Goal: Download file/media

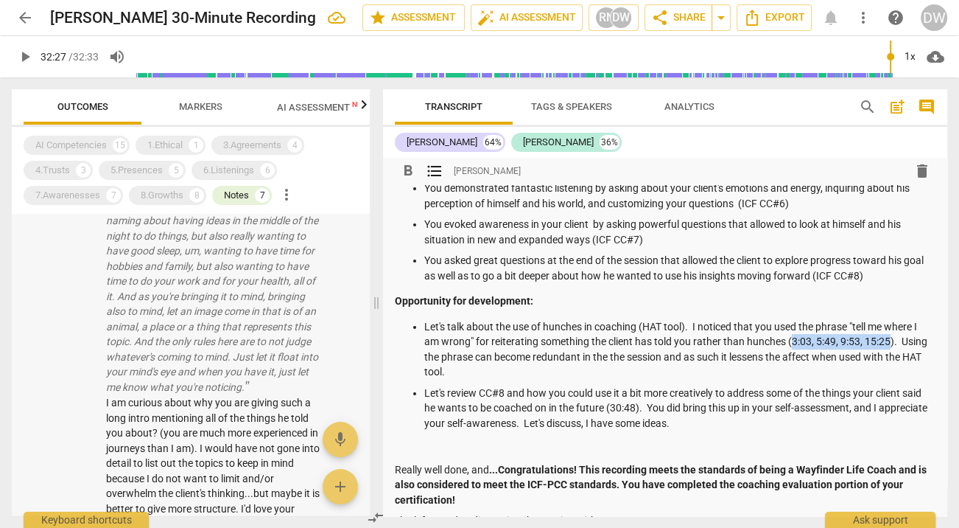
scroll to position [94, 0]
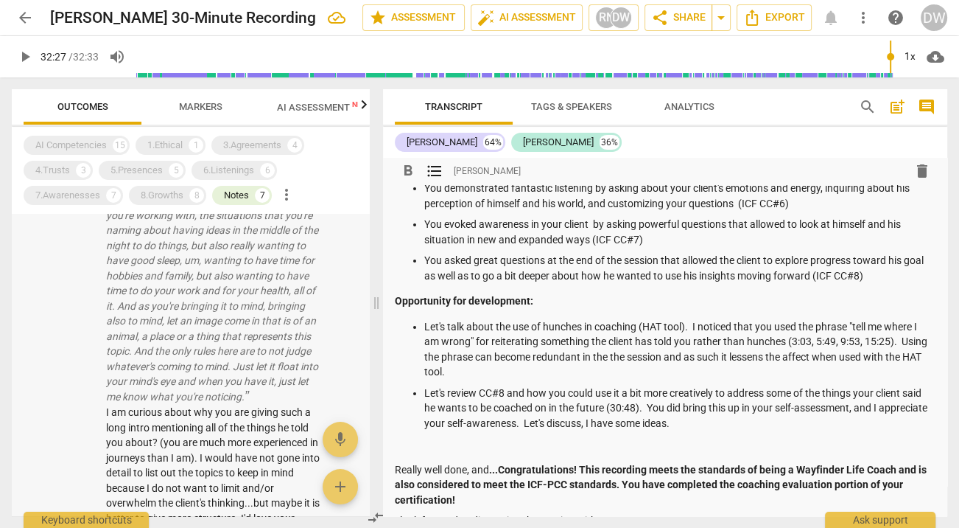
click at [260, 346] on p "Okay, so as you're finding a nice comfortable position to be in, just taking so…" at bounding box center [214, 268] width 217 height 272
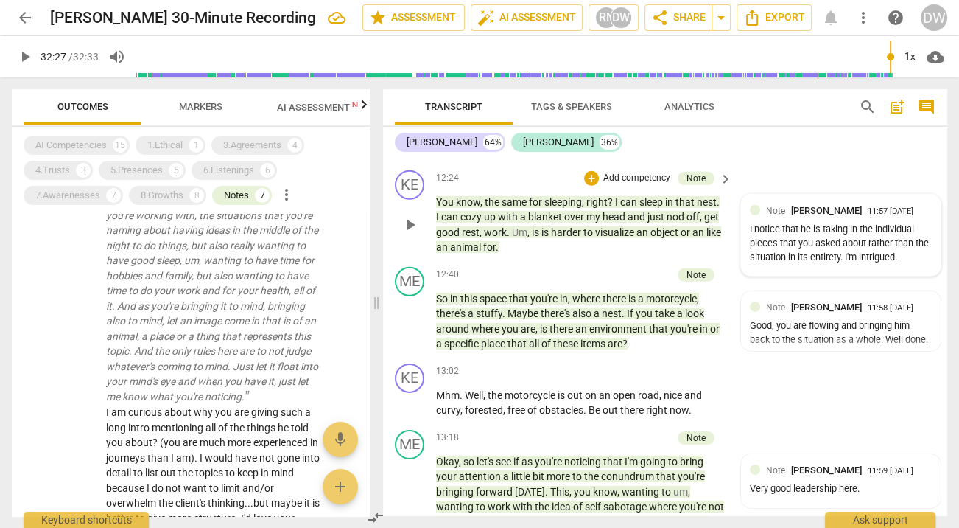
scroll to position [4506, 0]
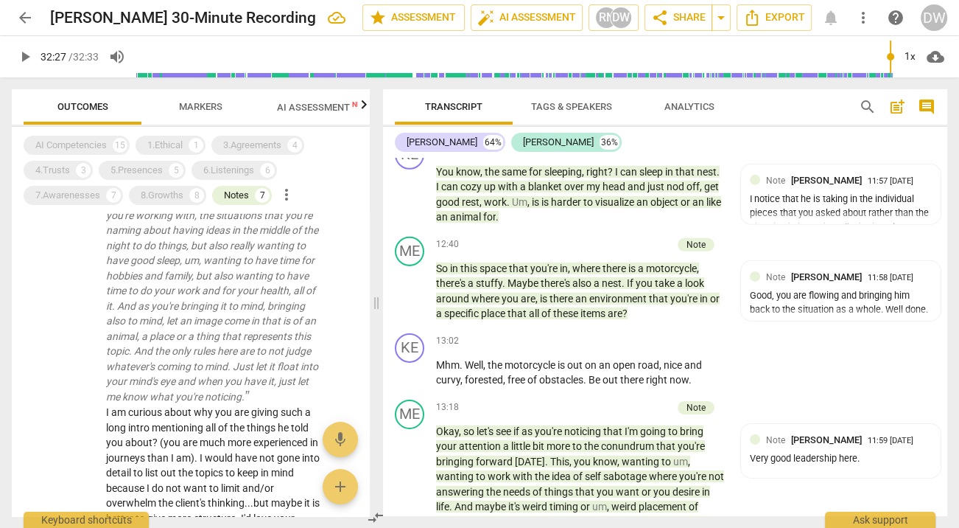
click at [189, 104] on span "Markers" at bounding box center [200, 106] width 43 height 11
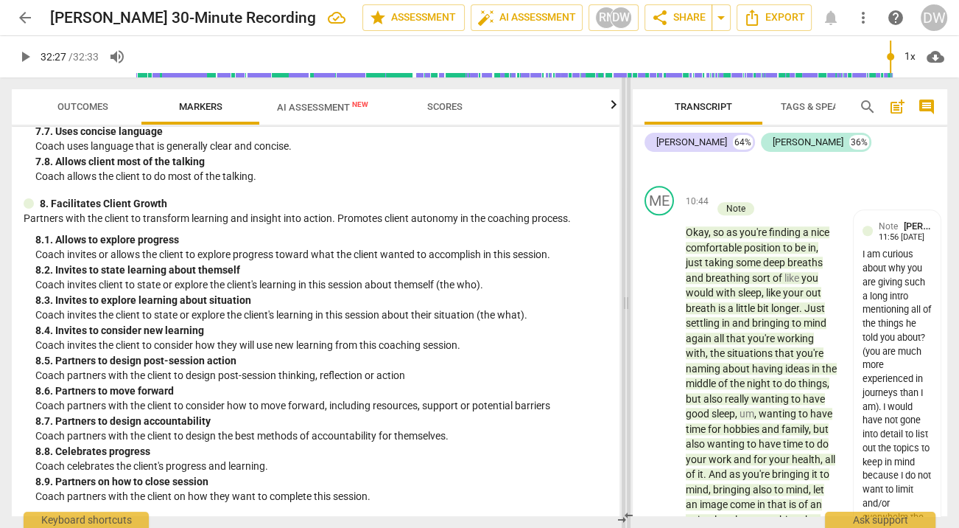
scroll to position [1445, 0]
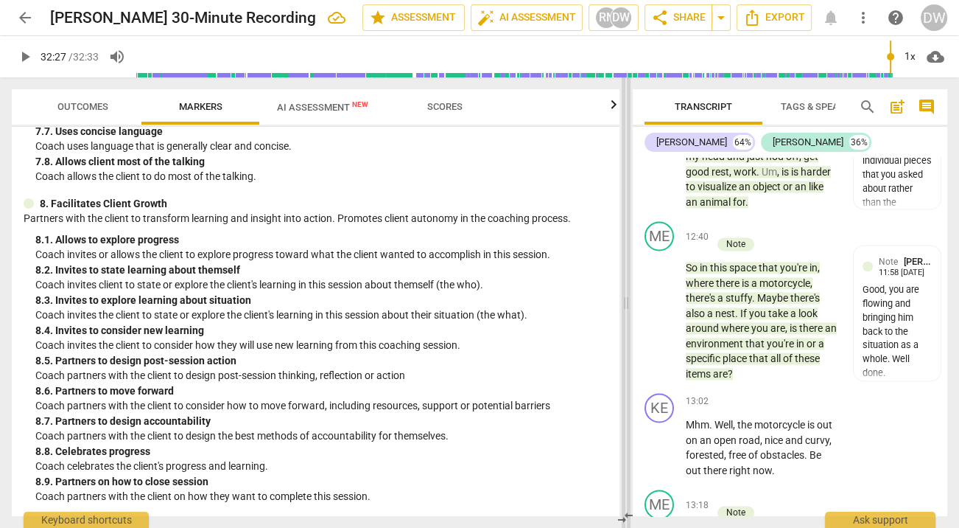
drag, startPoint x: 374, startPoint y: 301, endPoint x: 622, endPoint y: 326, distance: 248.9
click at [622, 326] on span at bounding box center [626, 302] width 9 height 450
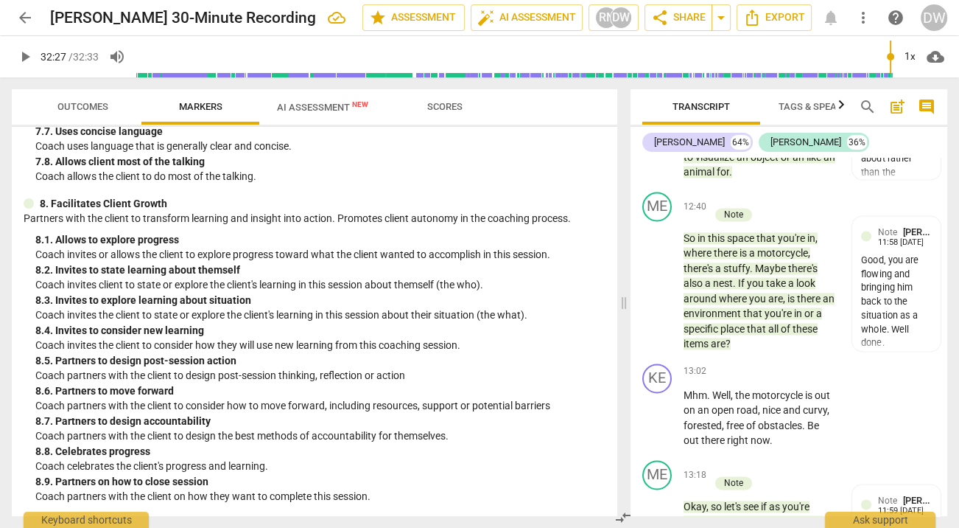
click at [209, 271] on div "8. 2. Invites to state learning about themself" at bounding box center [320, 269] width 570 height 15
click at [220, 301] on div "8. 3. Invites to explore learning about situation" at bounding box center [320, 300] width 570 height 15
click at [553, 158] on div "7. 8. Allows client most of the talking" at bounding box center [320, 161] width 570 height 15
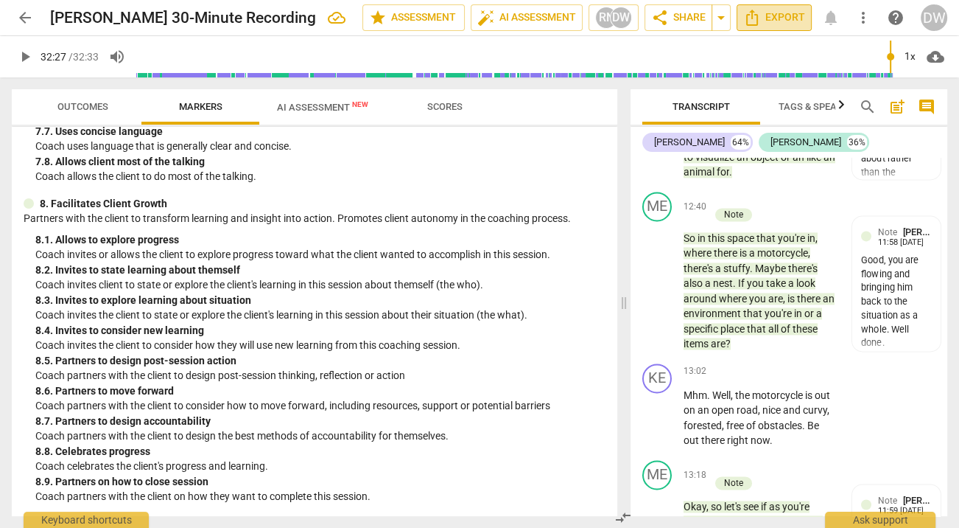
click at [777, 6] on button "Export" at bounding box center [774, 17] width 75 height 27
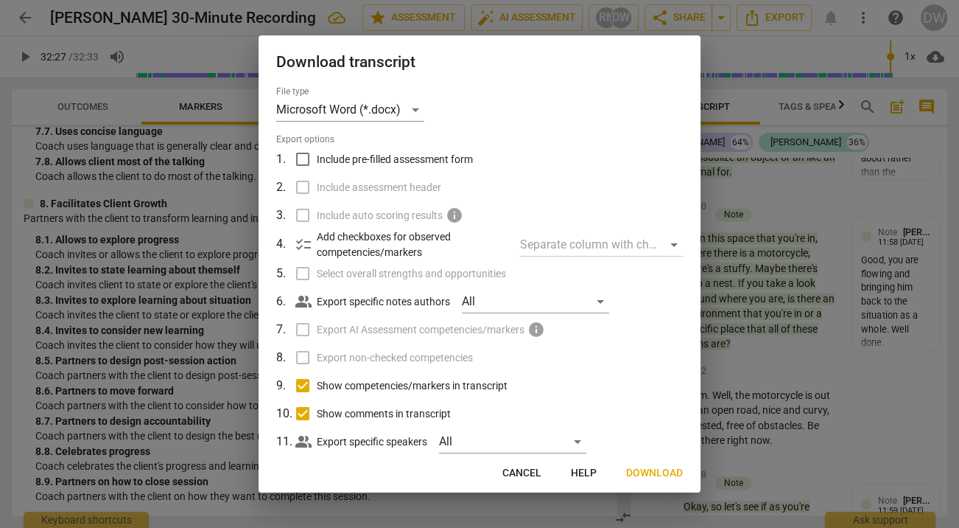
scroll to position [30, 0]
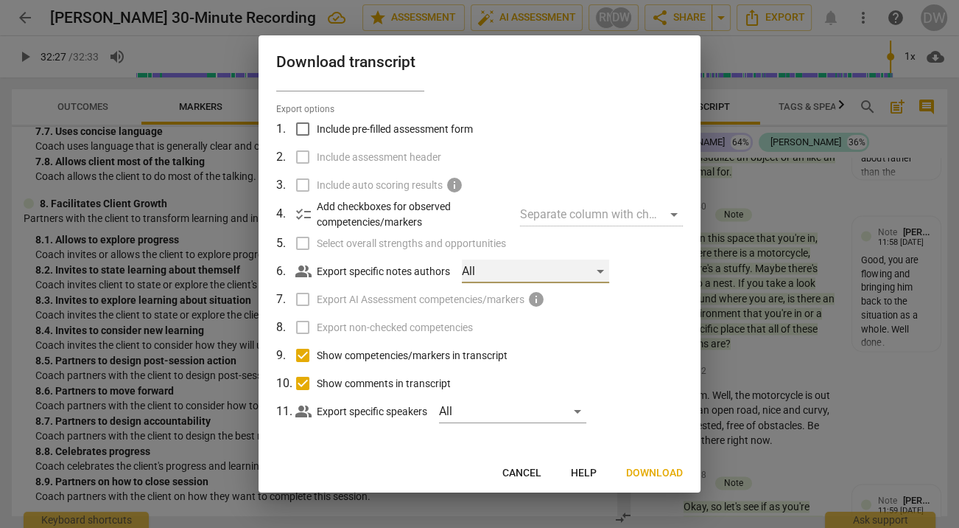
click at [478, 271] on div "All" at bounding box center [535, 271] width 147 height 24
click at [485, 270] on input "checkbox" at bounding box center [486, 270] width 35 height 35
checkbox input "true"
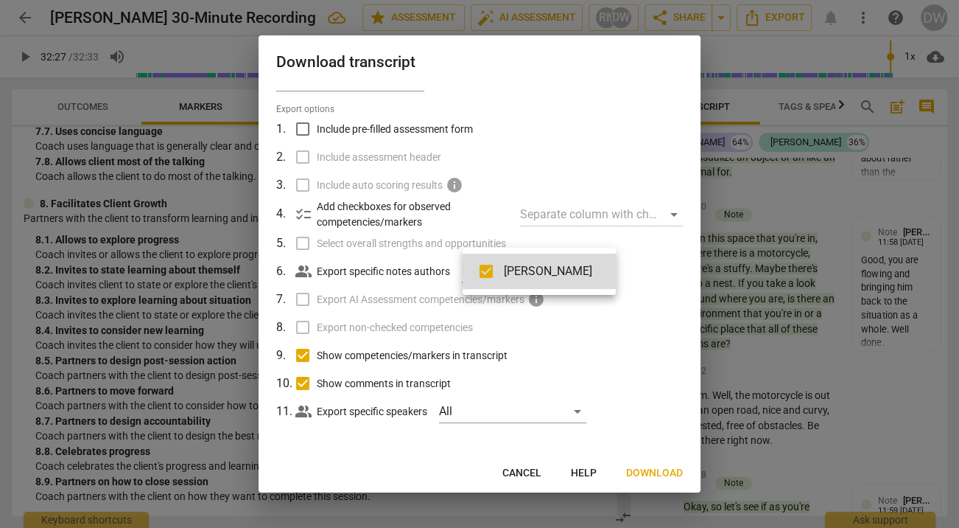
click at [649, 476] on div at bounding box center [479, 264] width 959 height 528
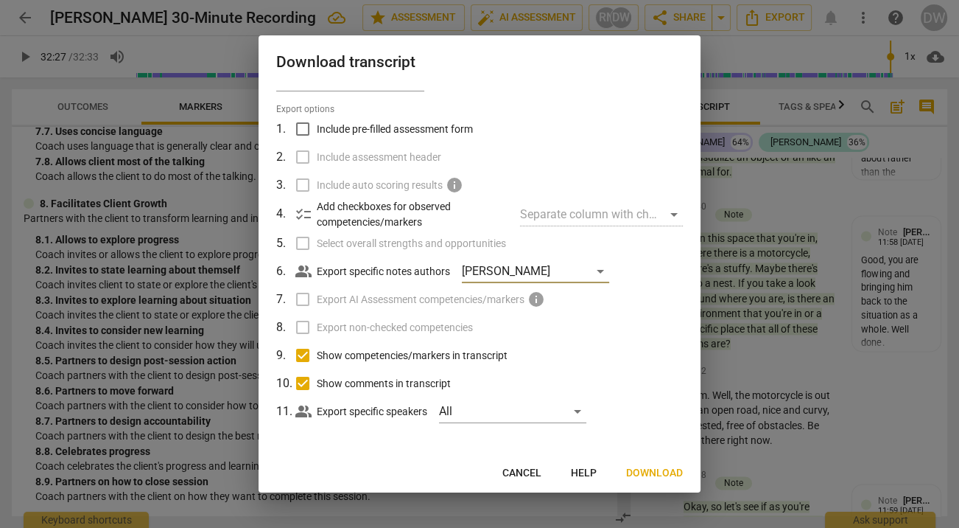
click at [640, 470] on span "Download" at bounding box center [654, 473] width 57 height 15
